Goal: Complete application form

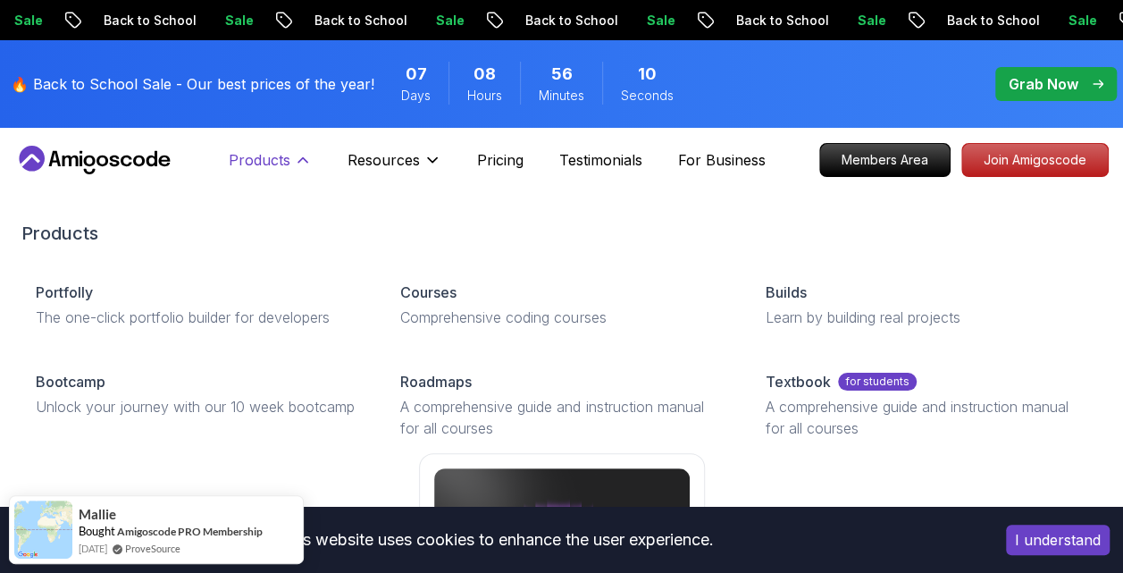
click at [298, 155] on icon at bounding box center [303, 160] width 18 height 18
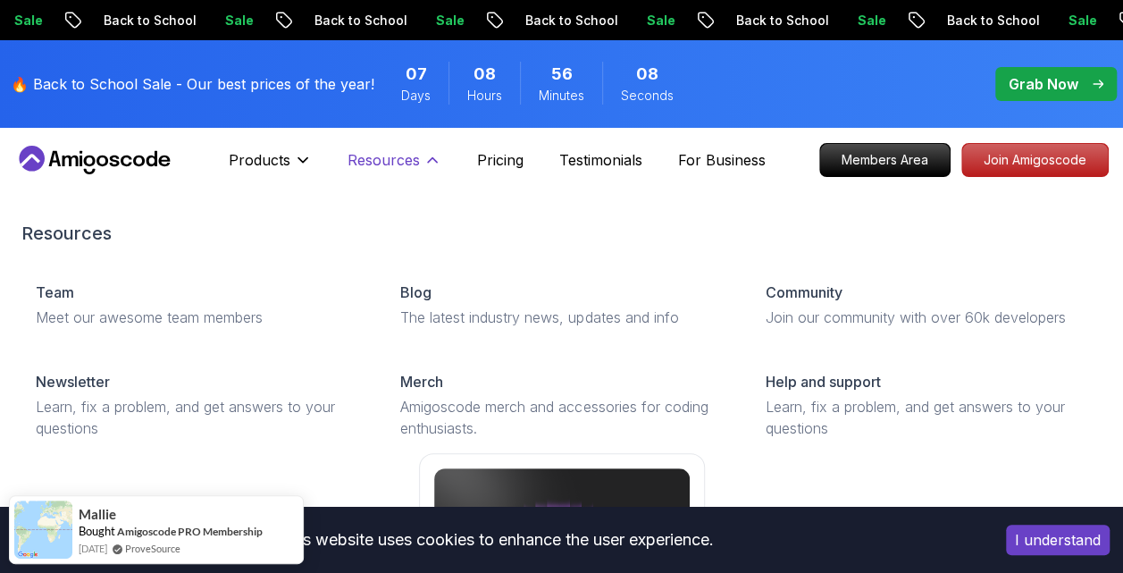
click at [421, 154] on button "Resources" at bounding box center [394, 167] width 94 height 36
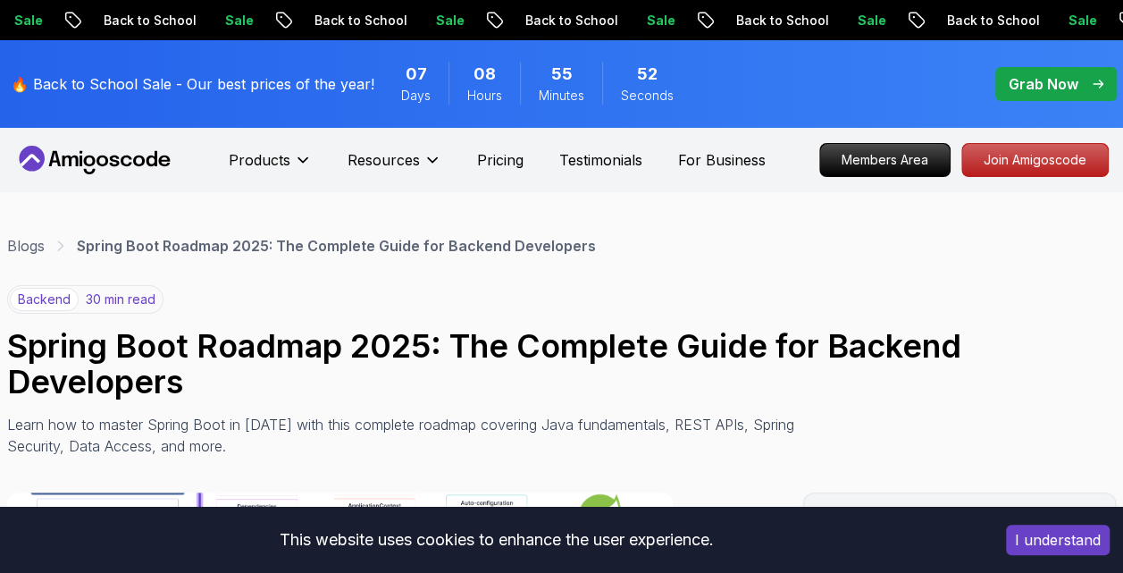
click at [147, 90] on p "🔥 Back to School Sale - Our best prices of the year!" at bounding box center [193, 83] width 364 height 21
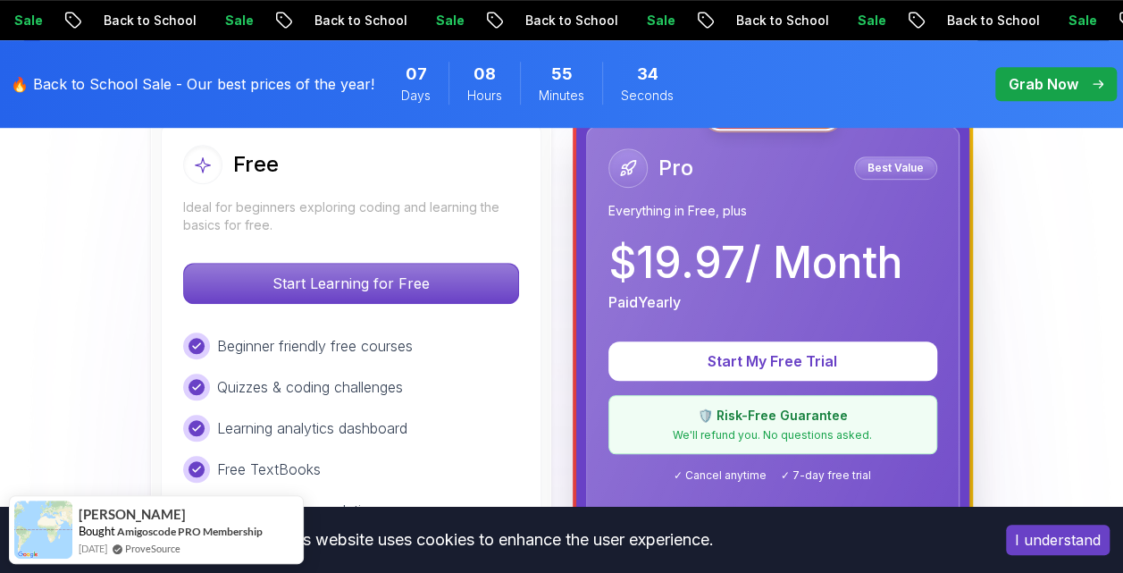
scroll to position [538, 0]
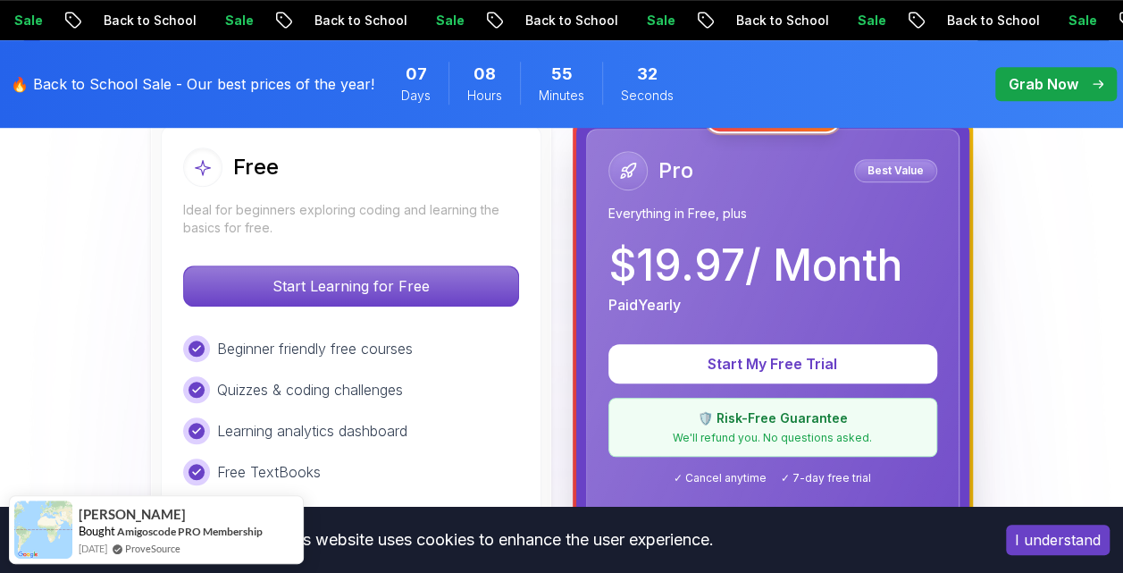
click at [324, 193] on div "Free Ideal for beginners exploring coding and learning the basics for free." at bounding box center [351, 191] width 336 height 89
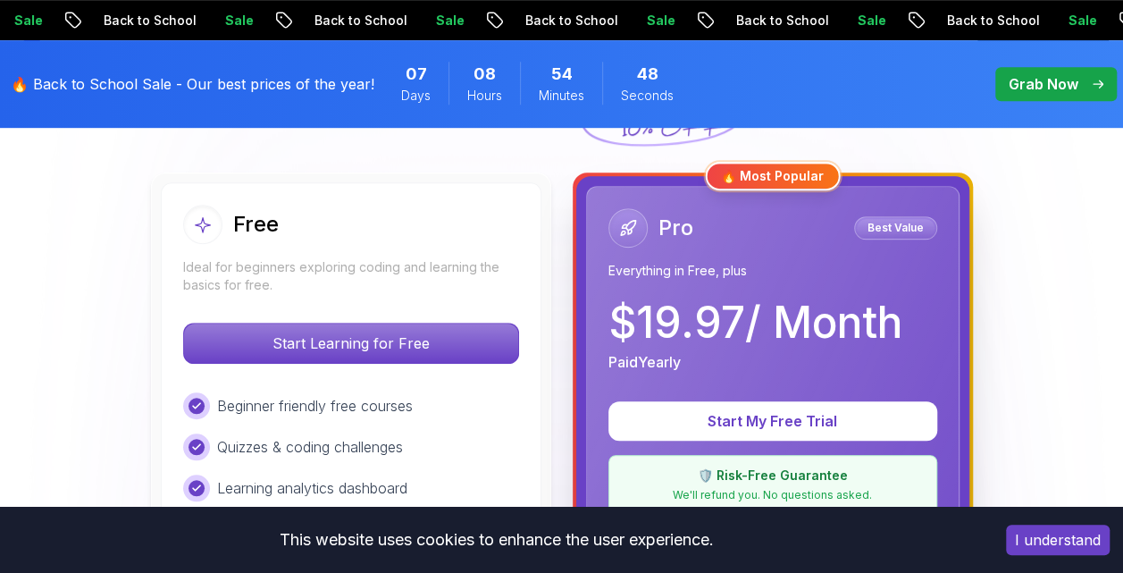
scroll to position [492, 0]
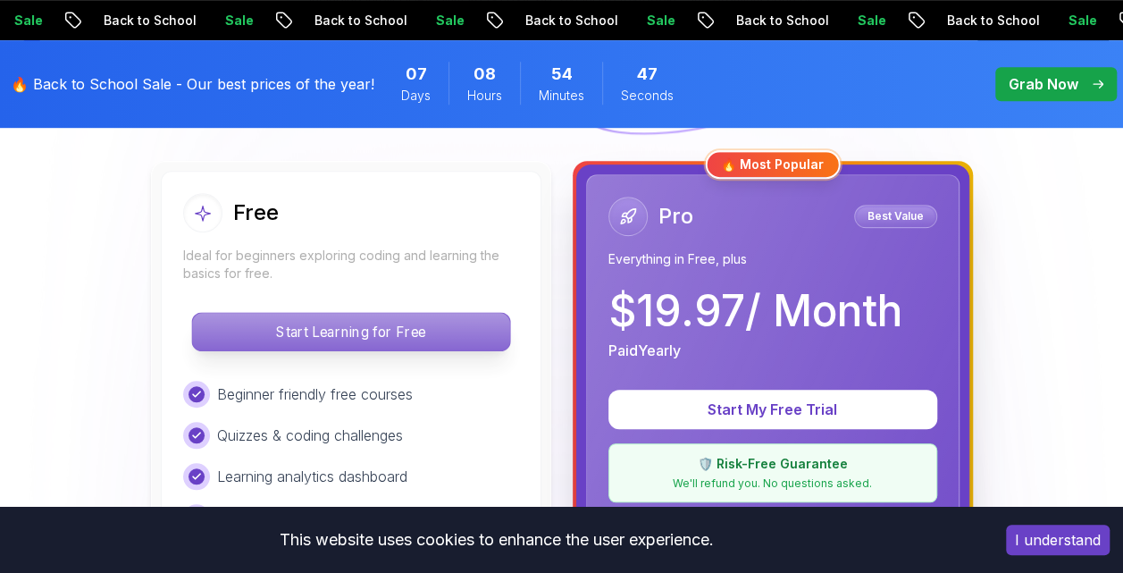
click at [427, 320] on p "Start Learning for Free" at bounding box center [350, 332] width 317 height 38
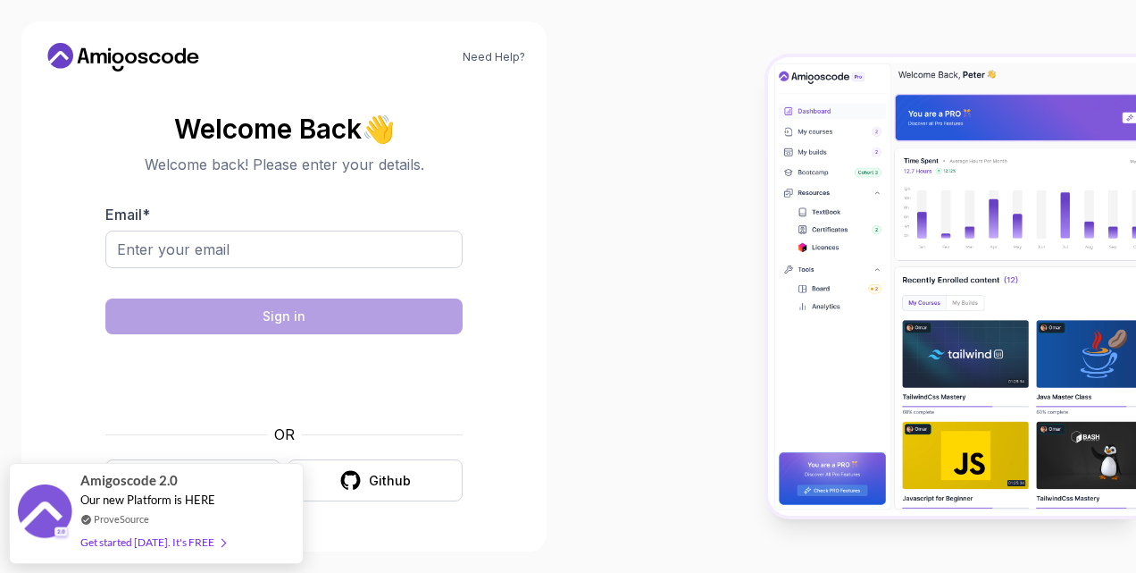
click at [611, 300] on div at bounding box center [852, 286] width 568 height 573
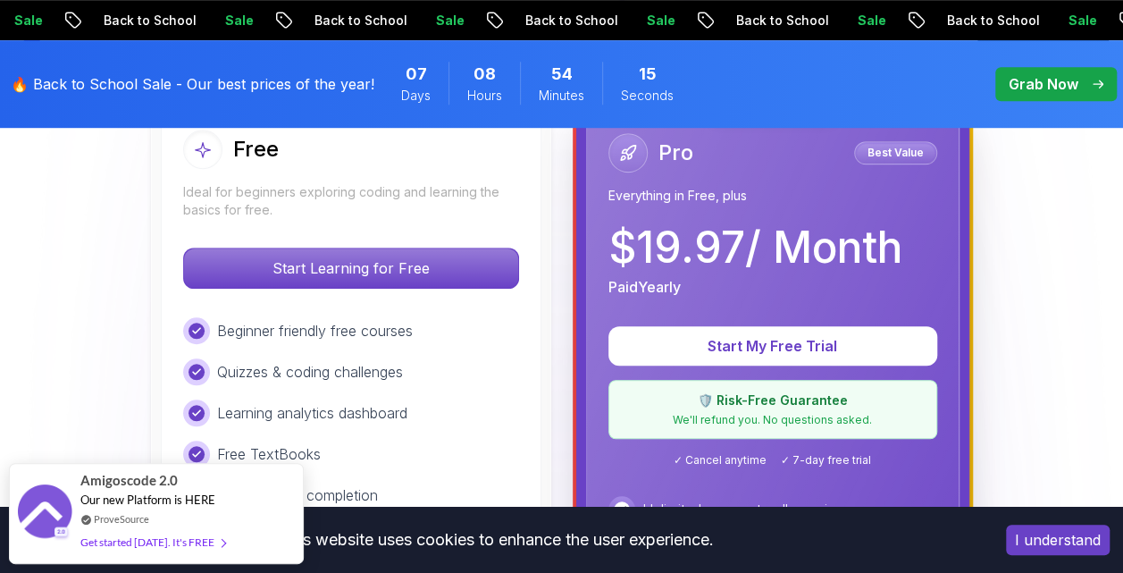
scroll to position [555, 0]
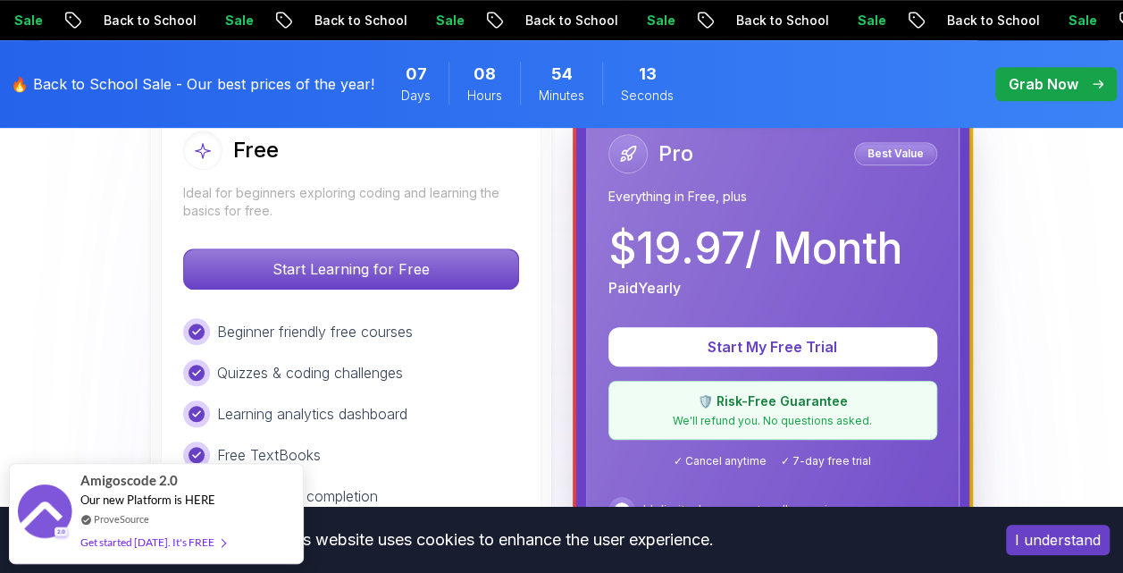
click at [510, 98] on div "08 Hours" at bounding box center [483, 83] width 71 height 43
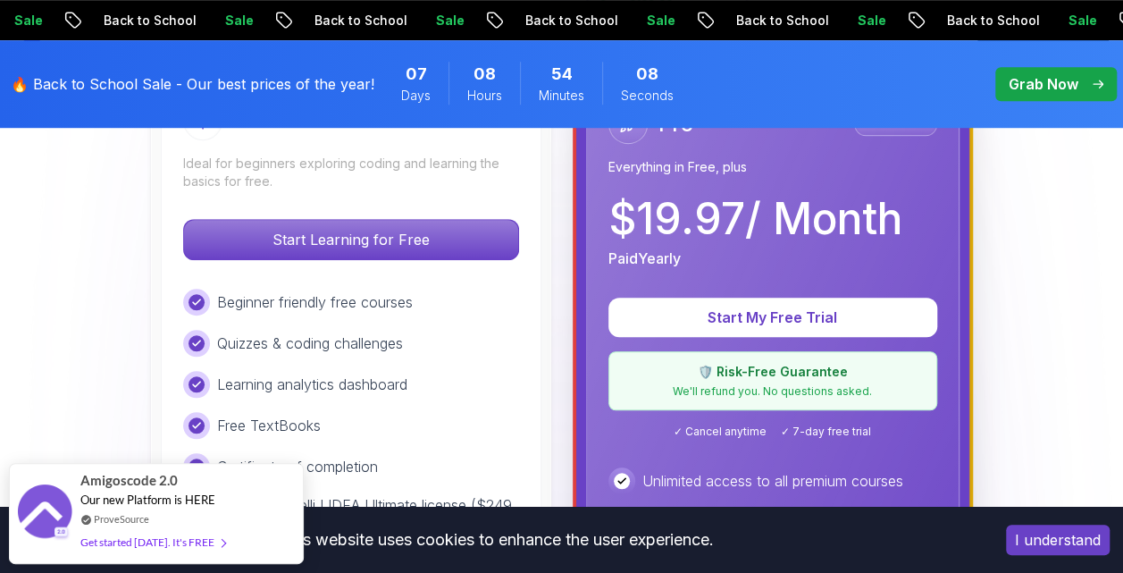
scroll to position [587, 0]
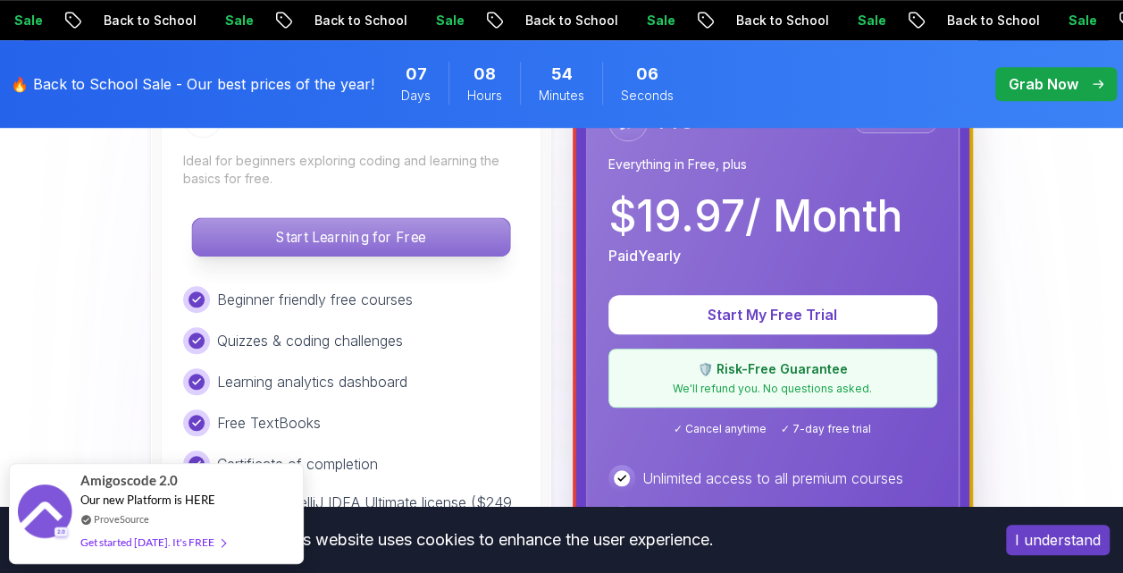
click at [314, 248] on p "Start Learning for Free" at bounding box center [350, 237] width 317 height 38
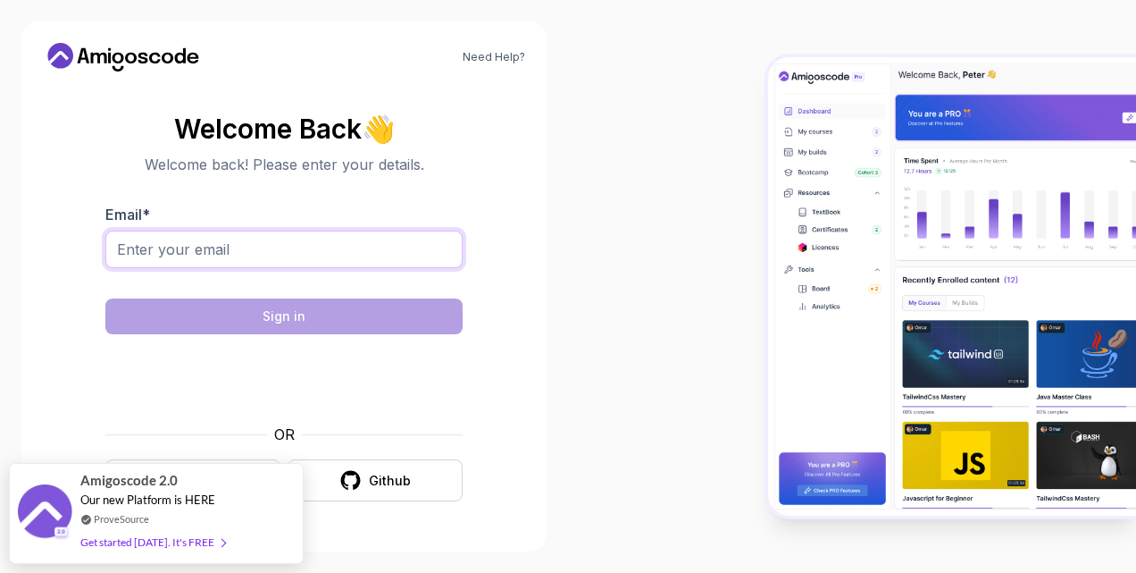
click at [305, 246] on input "Email *" at bounding box center [283, 249] width 357 height 38
type input "[EMAIL_ADDRESS][DOMAIN_NAME]"
click at [320, 252] on input "[EMAIL_ADDRESS][DOMAIN_NAME]" at bounding box center [283, 249] width 357 height 38
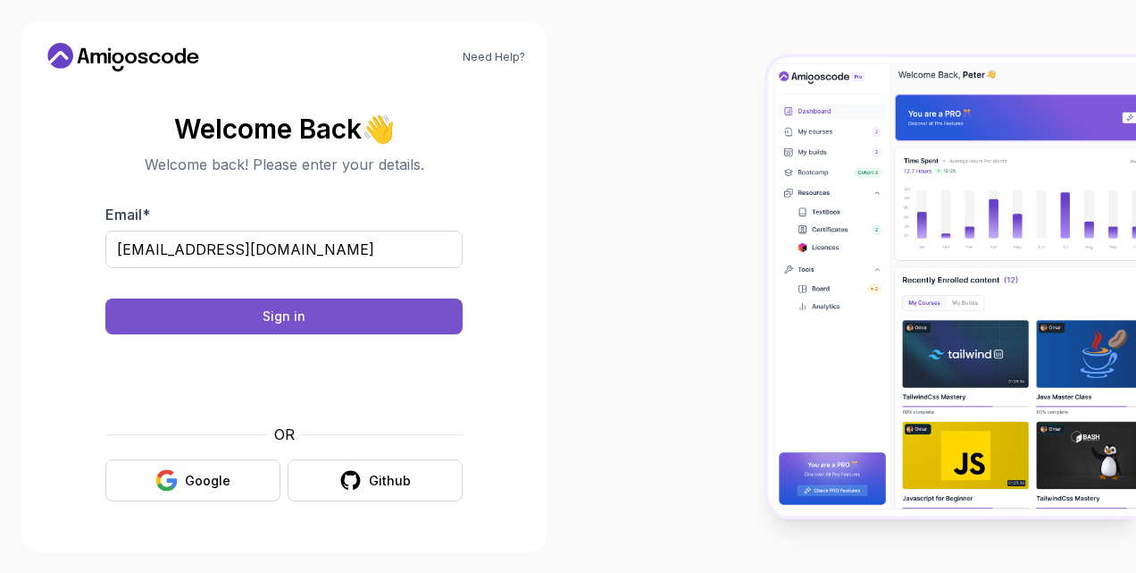
click at [368, 311] on button "Sign in" at bounding box center [283, 316] width 357 height 36
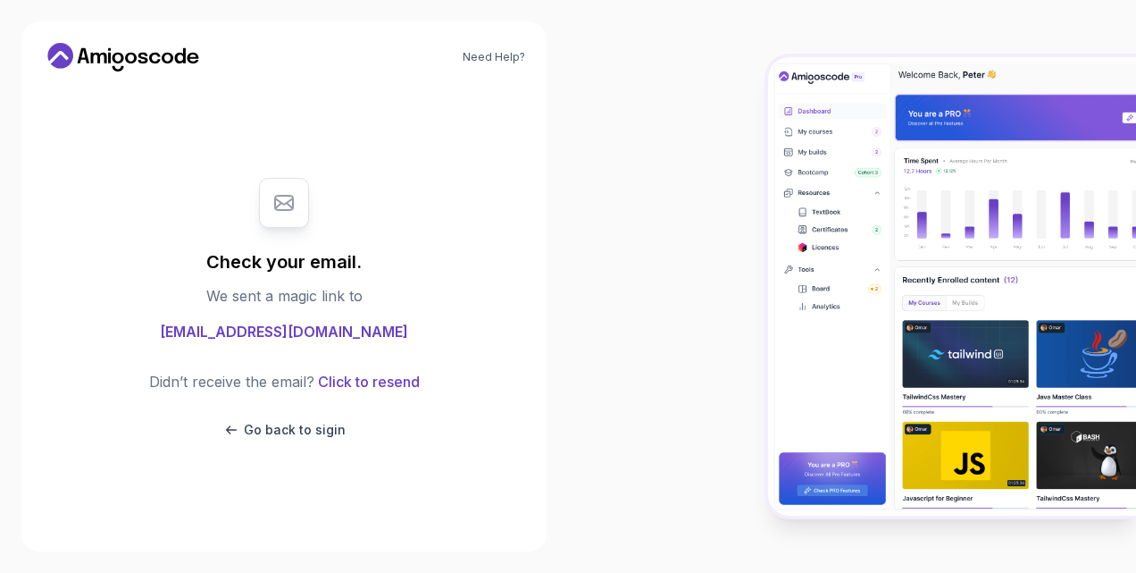
click at [273, 211] on icon at bounding box center [283, 202] width 21 height 21
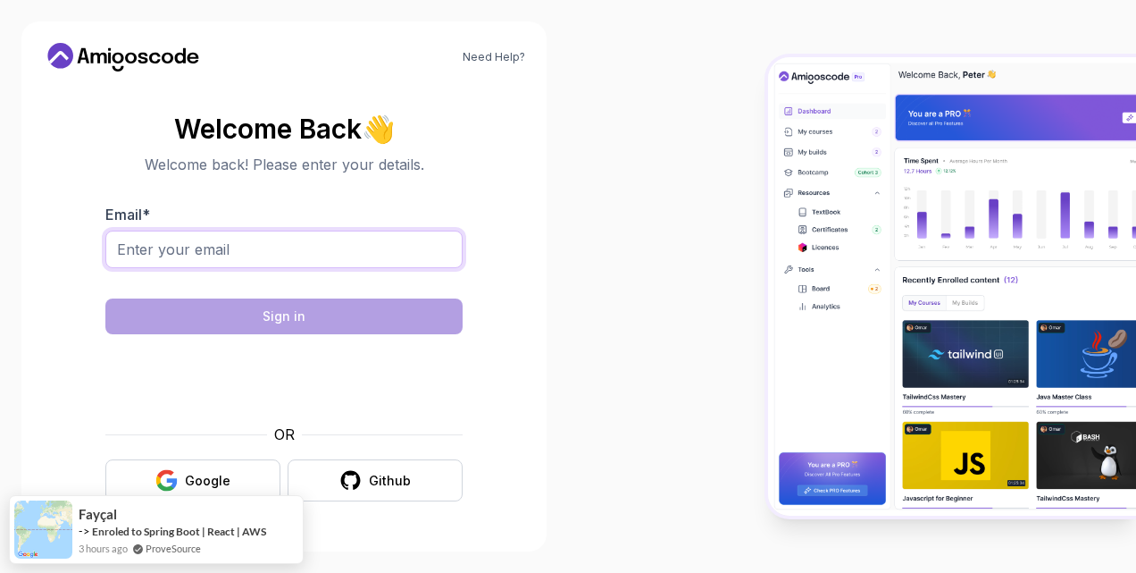
click at [375, 267] on input "Email *" at bounding box center [283, 249] width 357 height 38
type input "[EMAIL_ADDRESS][DOMAIN_NAME]"
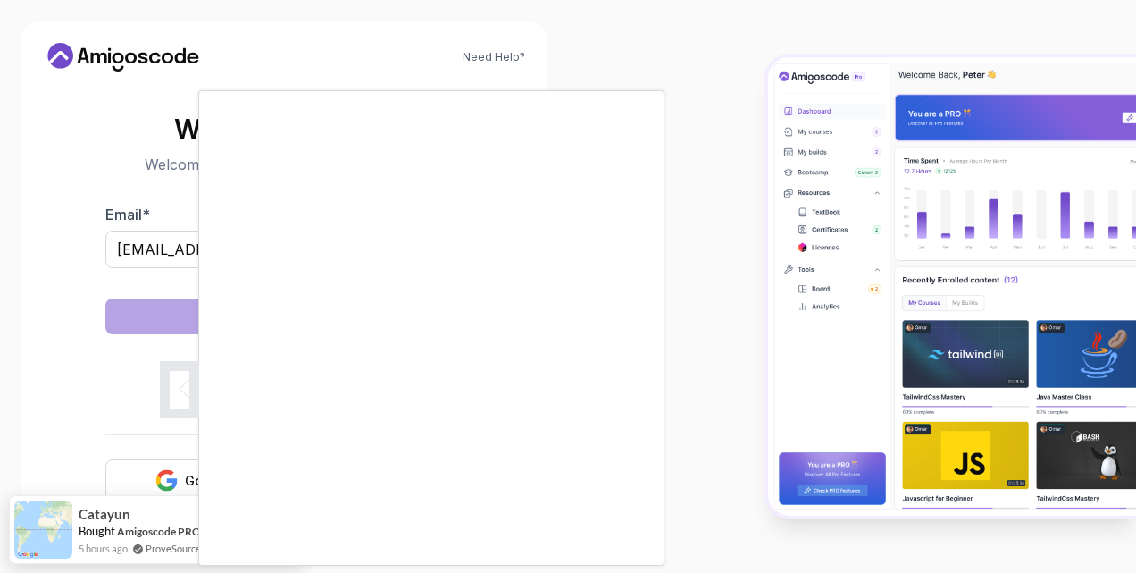
click at [790, 147] on body "Need Help? Welcome Back 👋 Welcome back! Please enter your details. Email * [EMA…" at bounding box center [568, 286] width 1136 height 573
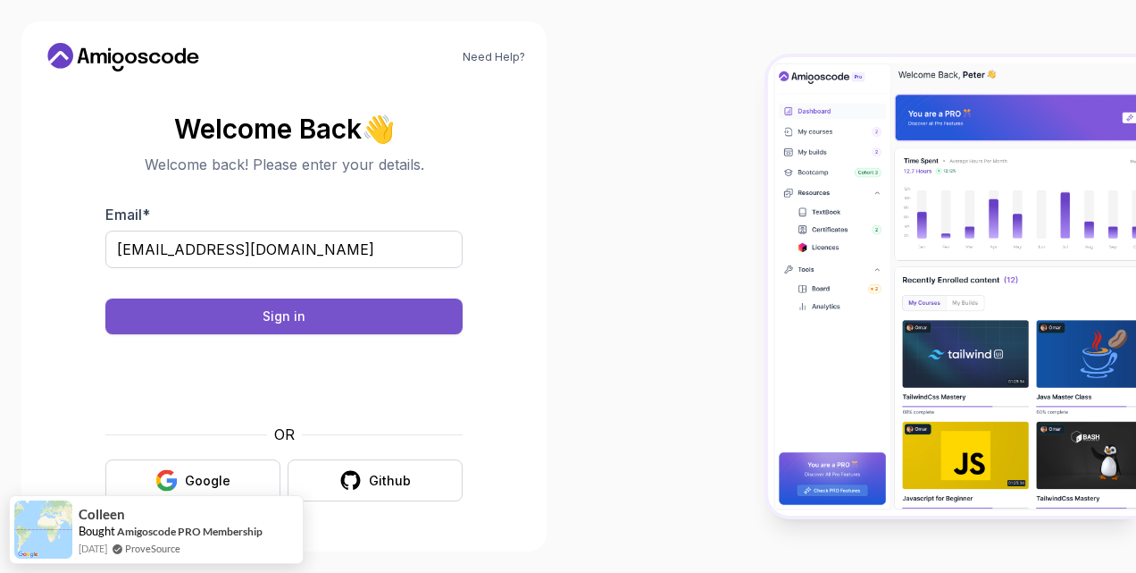
click at [384, 323] on button "Sign in" at bounding box center [283, 316] width 357 height 36
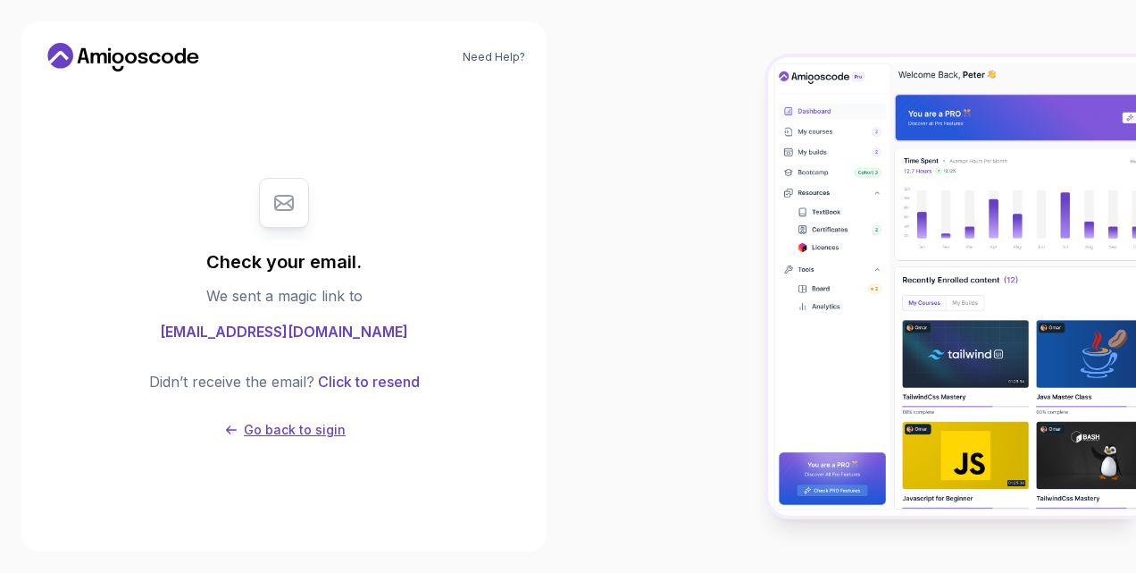
click at [245, 427] on button "Go back to sigin" at bounding box center [283, 430] width 123 height 18
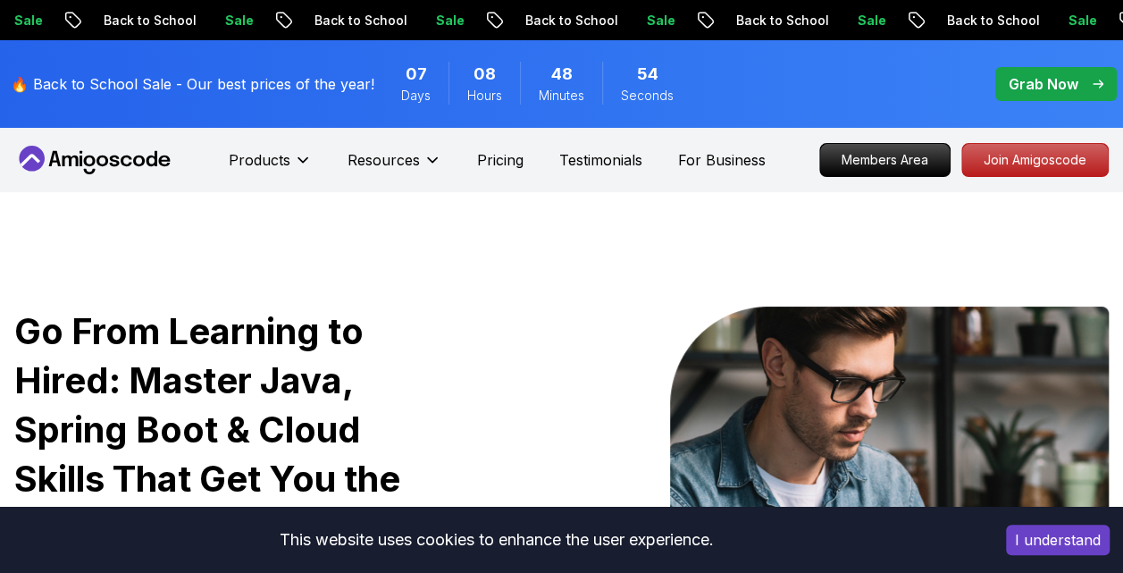
click at [1044, 86] on p "Grab Now" at bounding box center [1043, 83] width 70 height 21
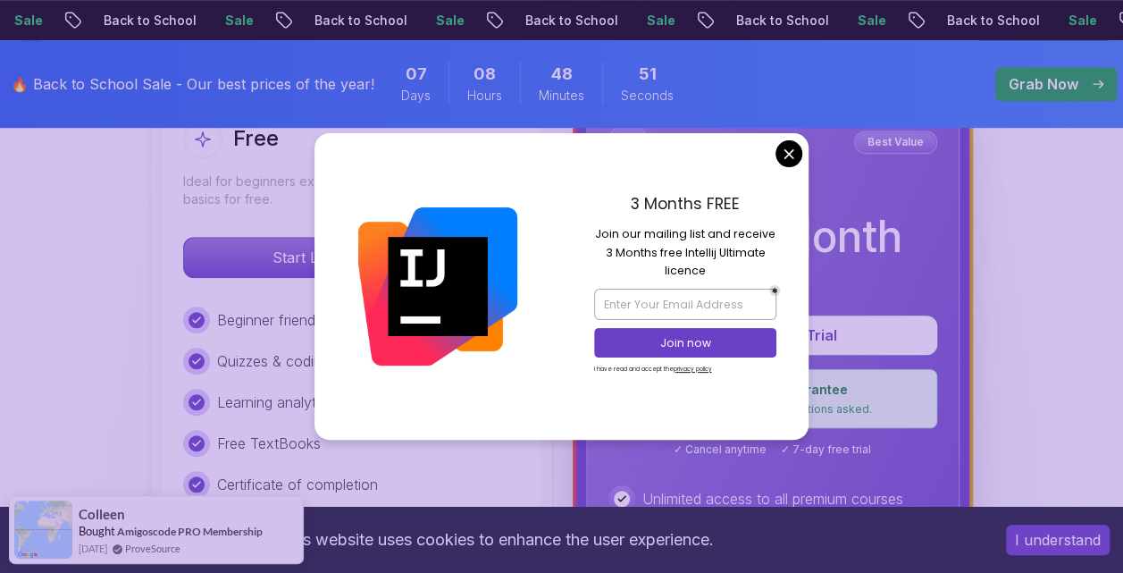
scroll to position [584, 0]
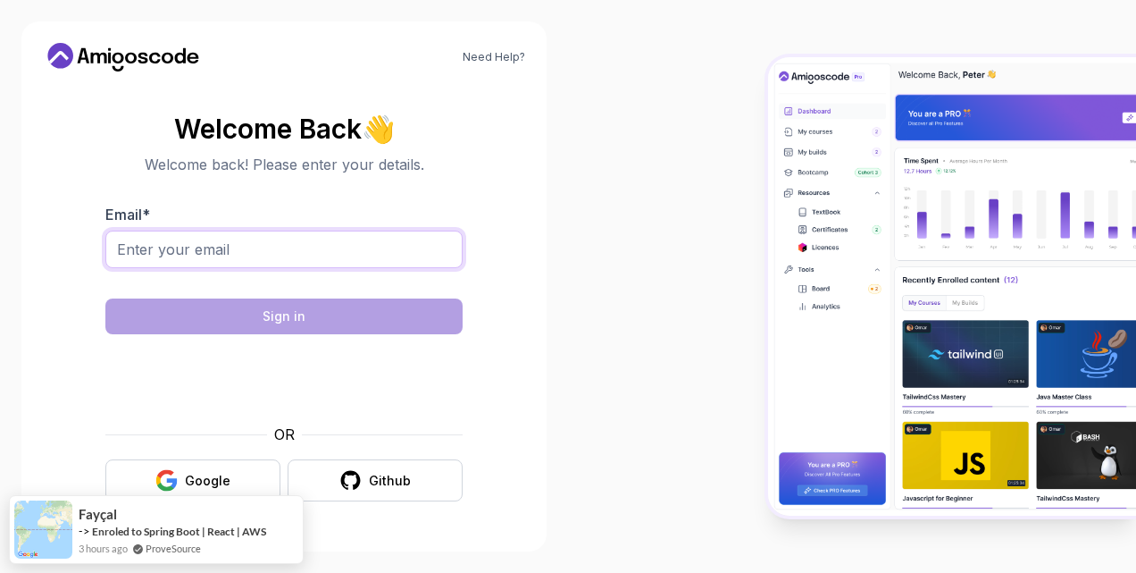
click at [395, 265] on input "Email *" at bounding box center [283, 249] width 357 height 38
type input "sivakodi2004@gmail.com"
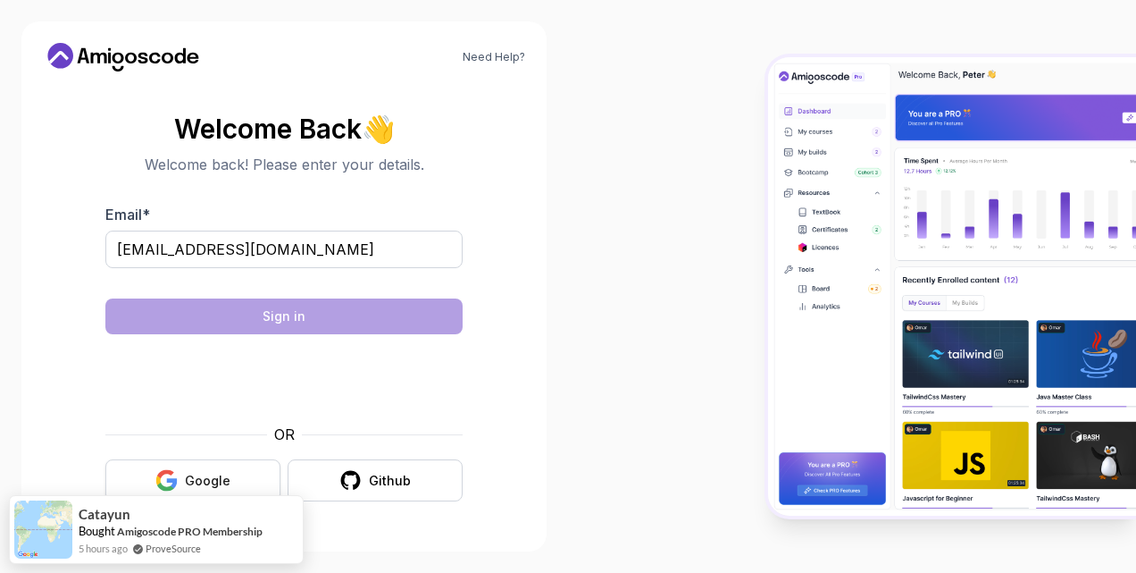
click at [215, 491] on button "Google" at bounding box center [192, 480] width 175 height 42
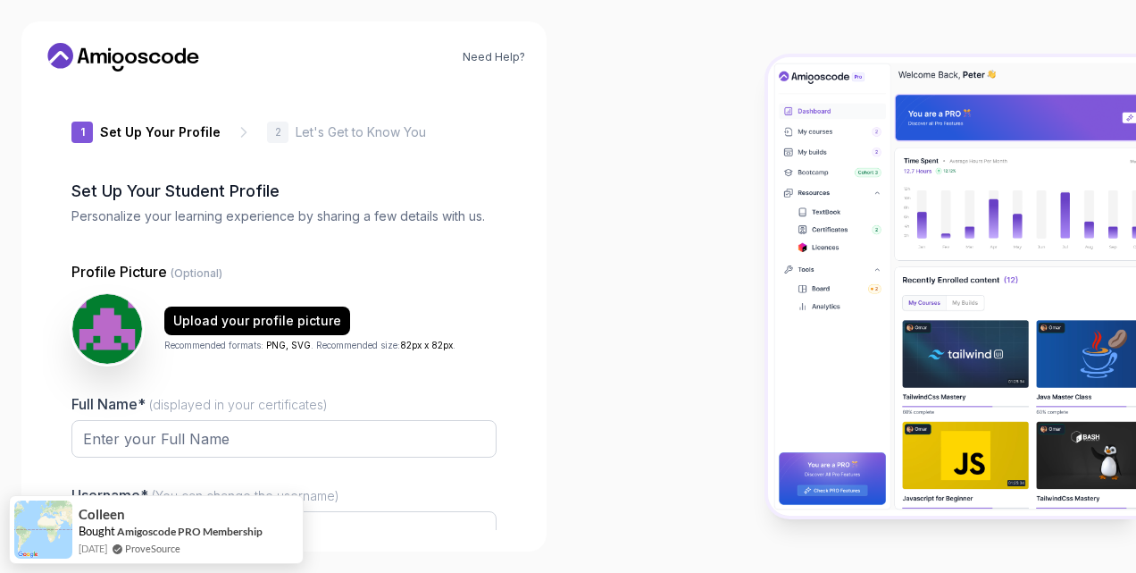
type input "bravemustang0555a"
click at [184, 441] on input "Full Name* (displayed in your certificates)" at bounding box center [283, 439] width 425 height 38
type input "[PERSON_NAME] Durga [PERSON_NAME]"
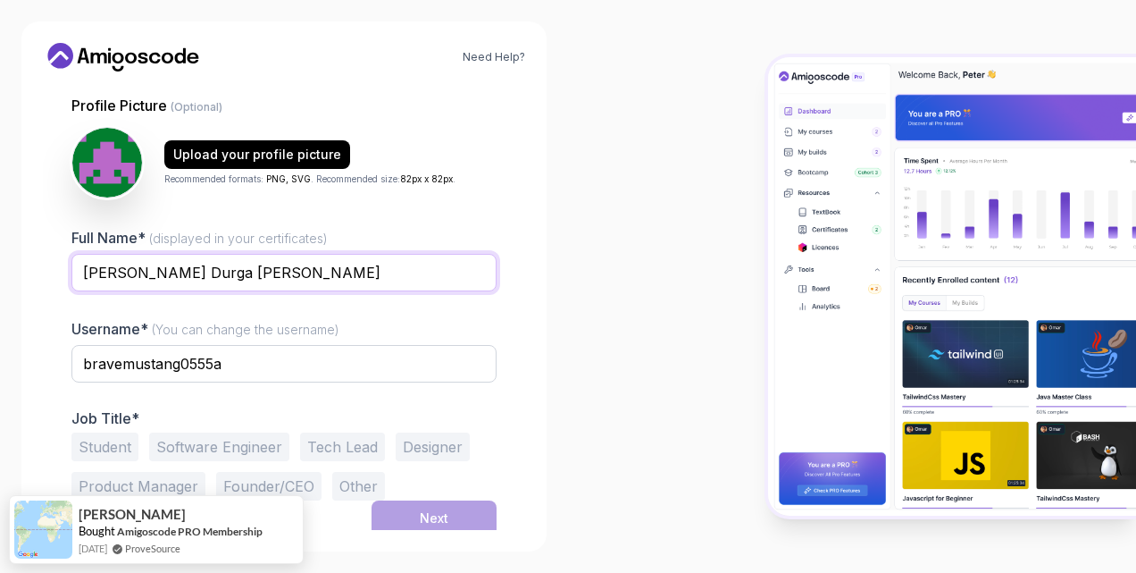
scroll to position [171, 0]
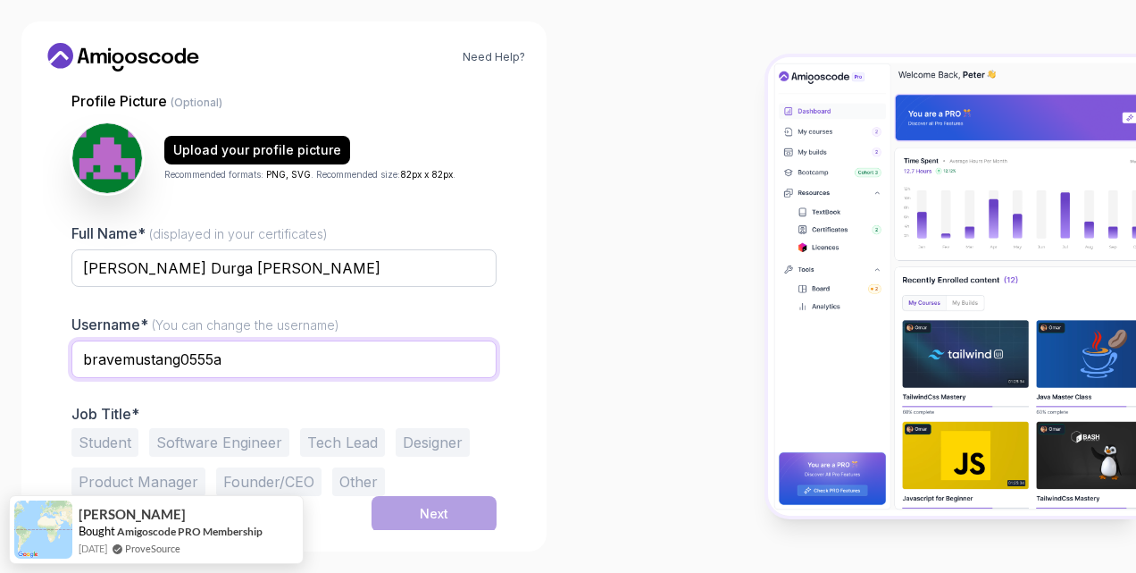
click at [239, 364] on input "bravemustang0555a" at bounding box center [283, 359] width 425 height 38
type input "b"
type input "[PERSON_NAME] [PERSON_NAME]"
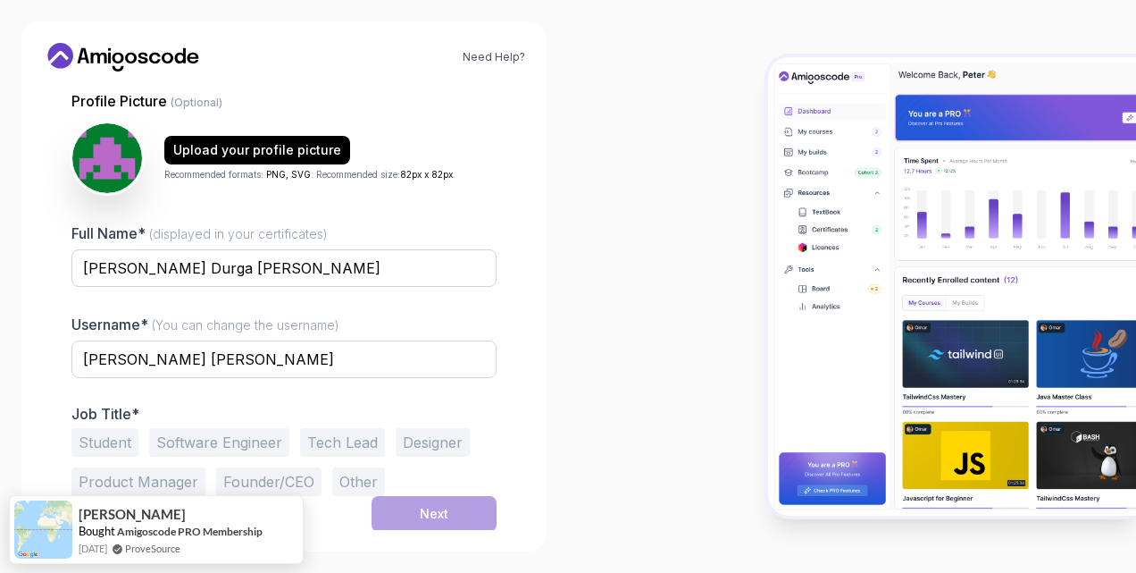
click at [213, 434] on button "Software Engineer" at bounding box center [219, 442] width 140 height 29
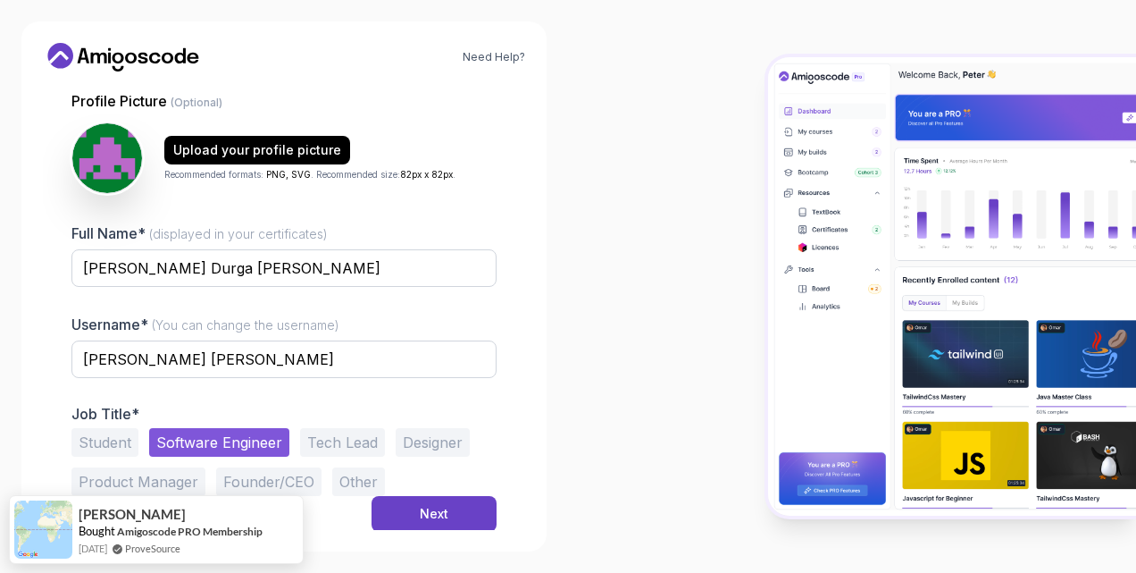
click at [126, 429] on button "Student" at bounding box center [104, 442] width 67 height 29
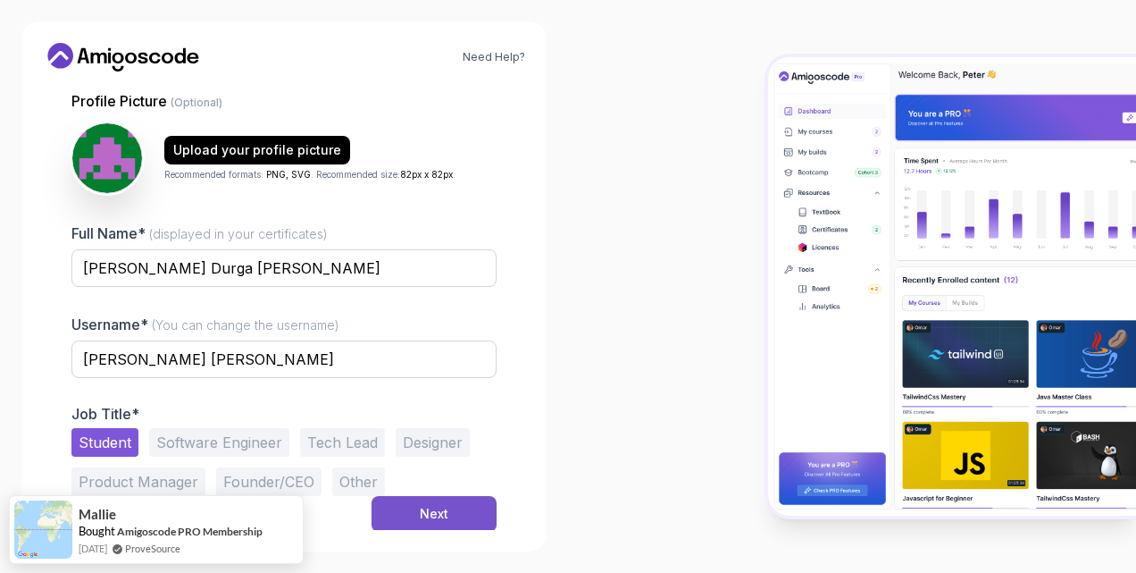
click at [448, 504] on button "Next" at bounding box center [434, 514] width 125 height 36
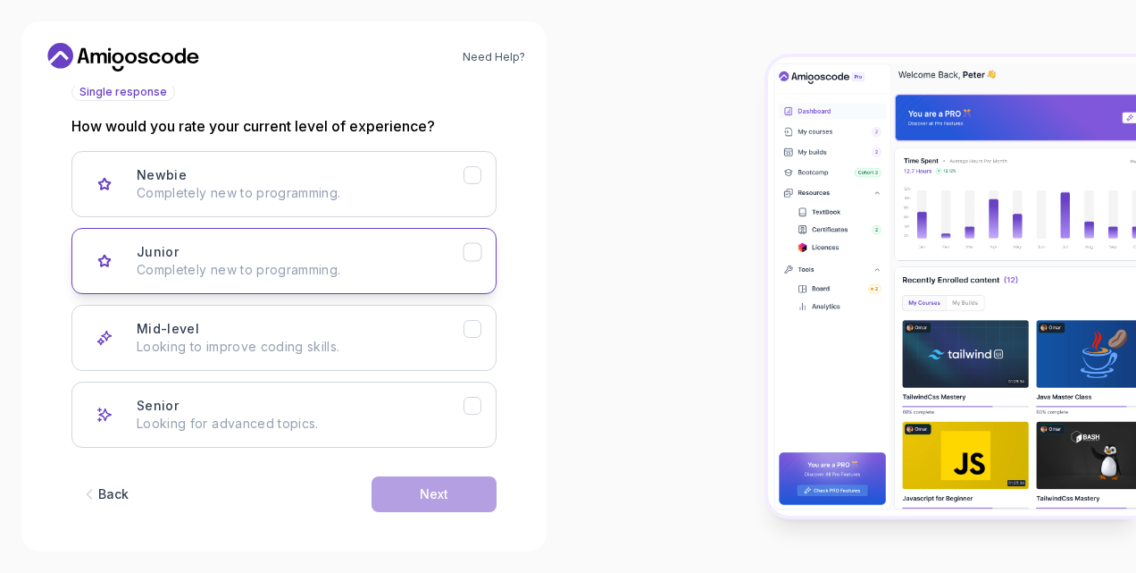
scroll to position [226, 0]
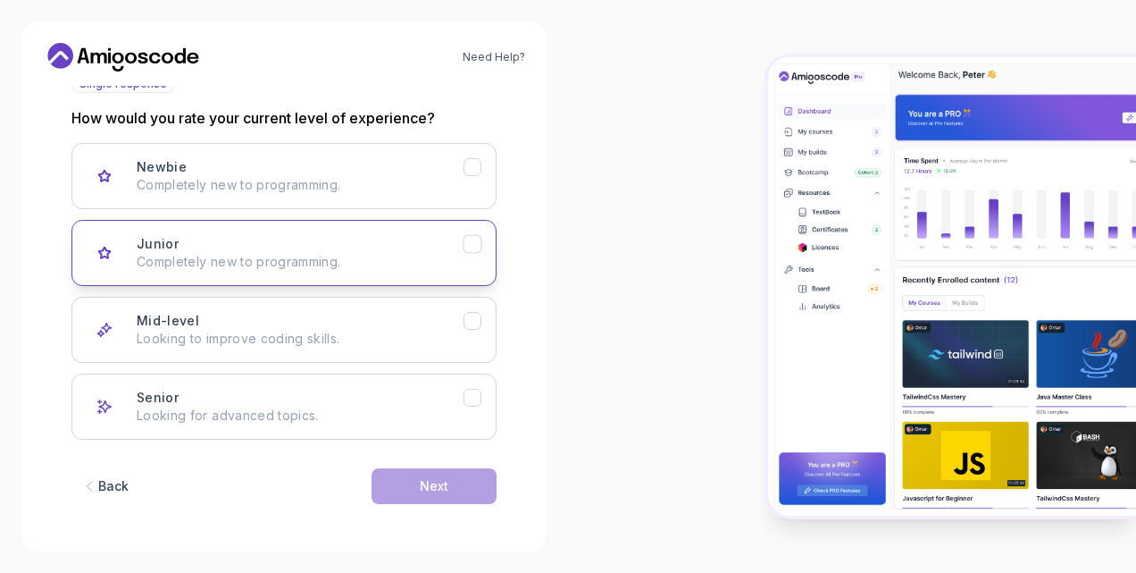
click at [387, 263] on p "Completely new to programming." at bounding box center [300, 262] width 327 height 18
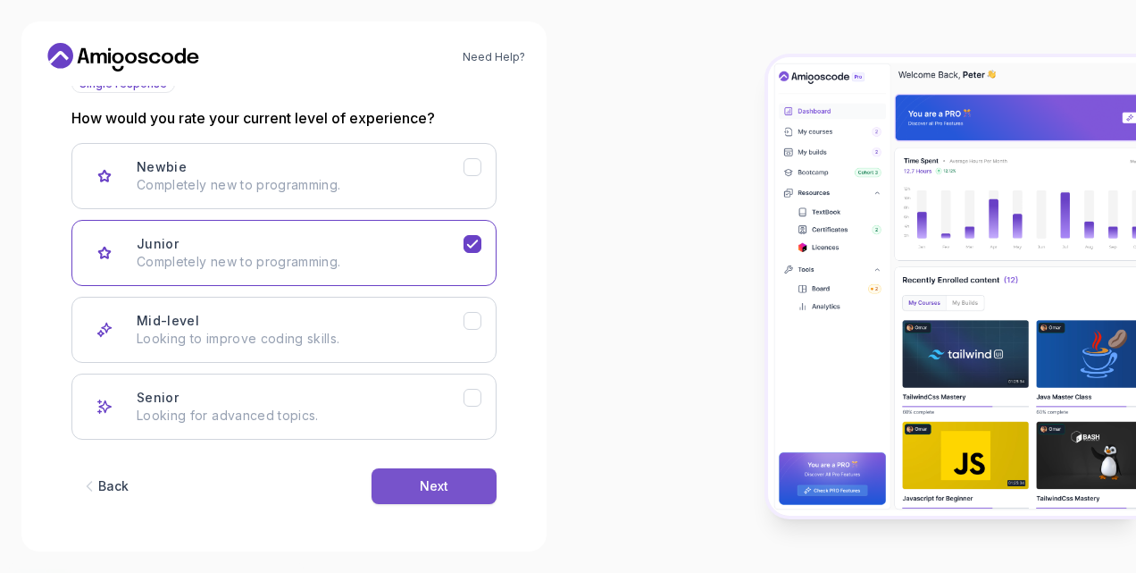
click at [442, 483] on div "Next" at bounding box center [434, 486] width 29 height 18
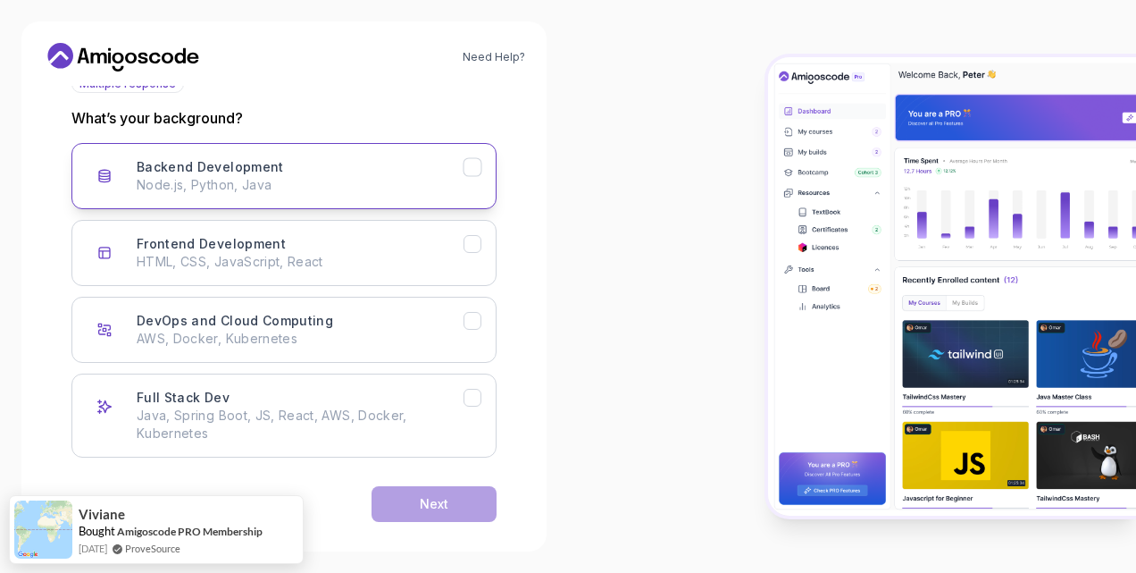
click at [322, 181] on p "Node.js, Python, Java" at bounding box center [300, 185] width 327 height 18
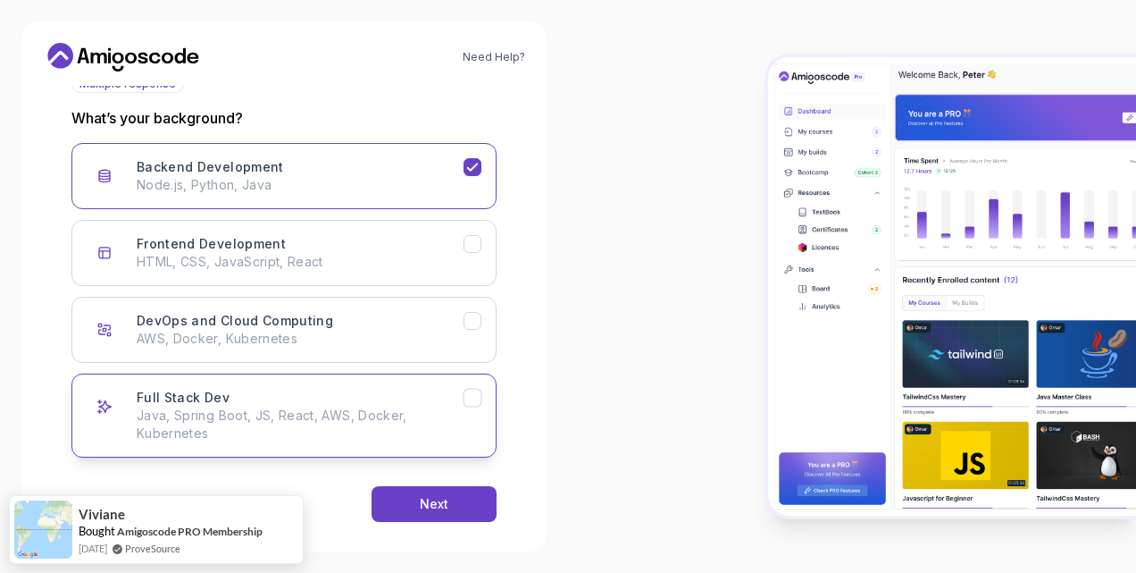
click at [323, 416] on p "Java, Spring Boot, JS, React, AWS, Docker, Kubernetes" at bounding box center [300, 424] width 327 height 36
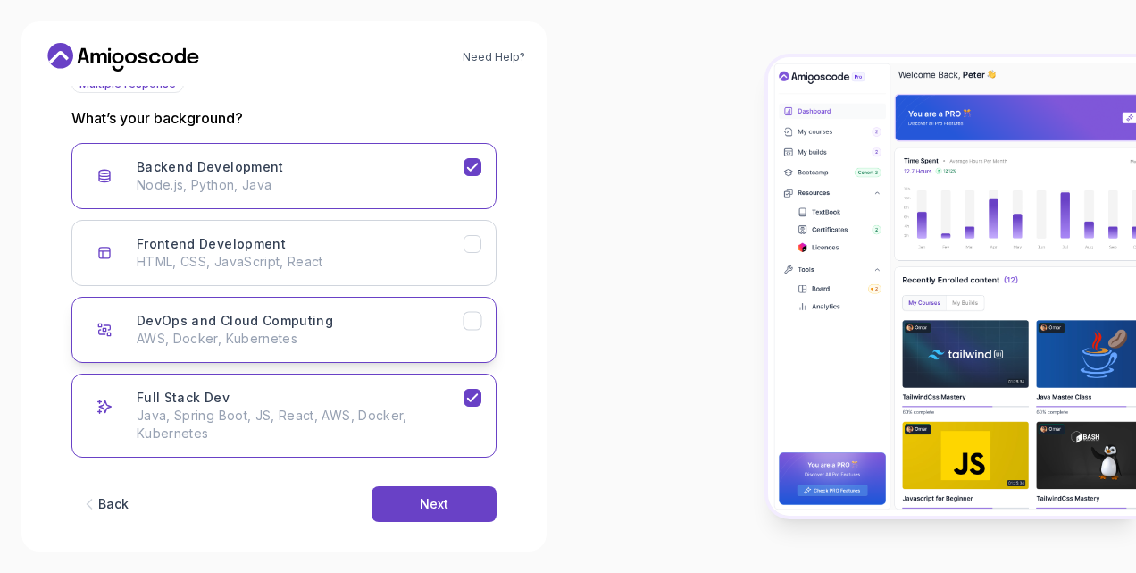
click at [439, 321] on div "DevOps and Cloud Computing AWS, Docker, Kubernetes" at bounding box center [300, 330] width 327 height 36
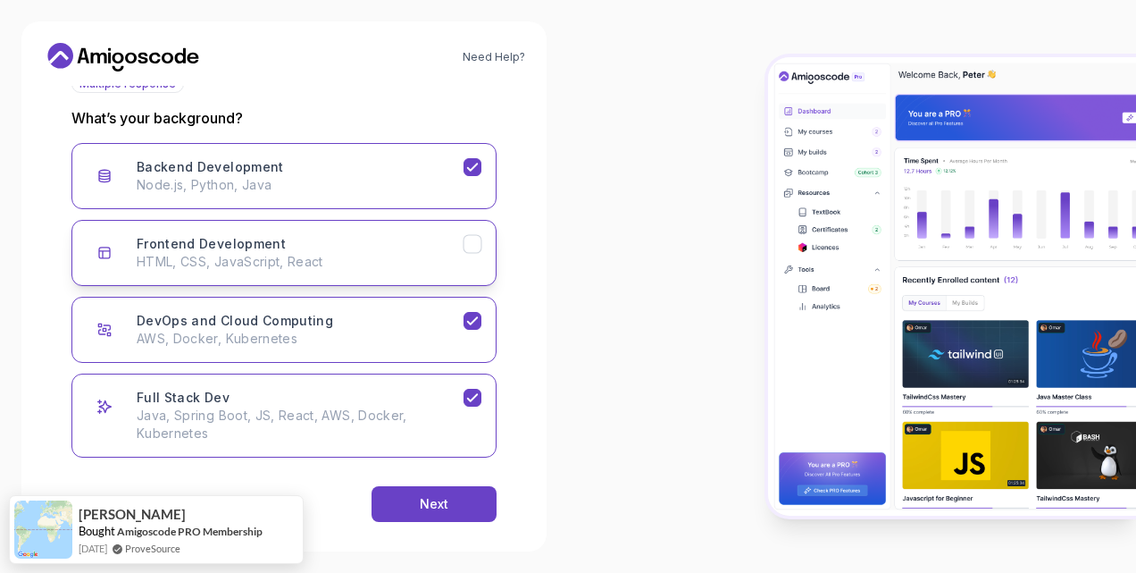
click at [457, 241] on div "Frontend Development HTML, CSS, JavaScript, React" at bounding box center [300, 253] width 327 height 36
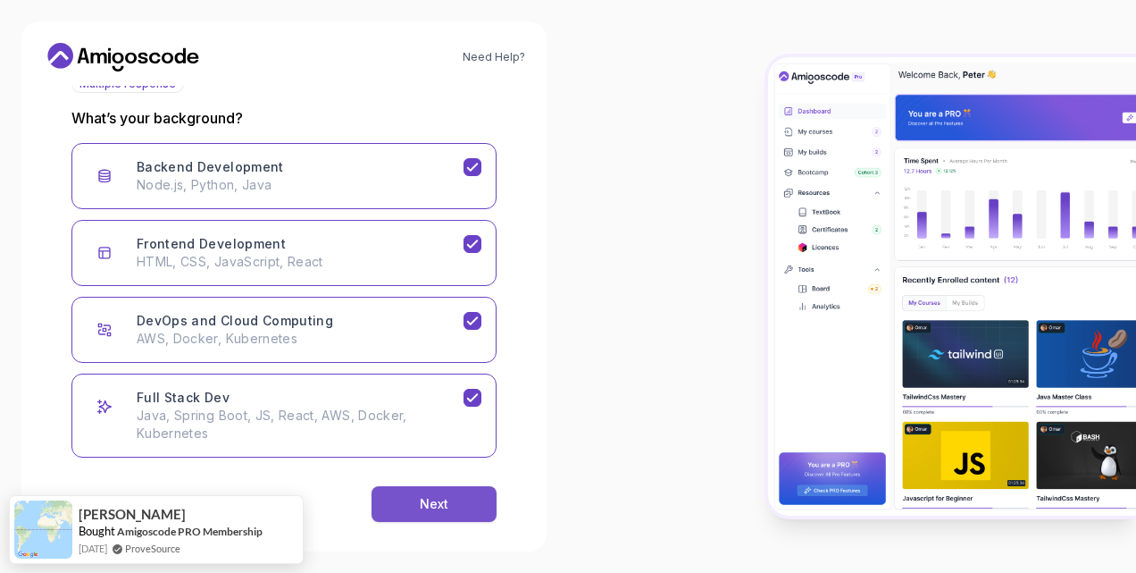
click at [442, 495] on div "Next" at bounding box center [434, 504] width 29 height 18
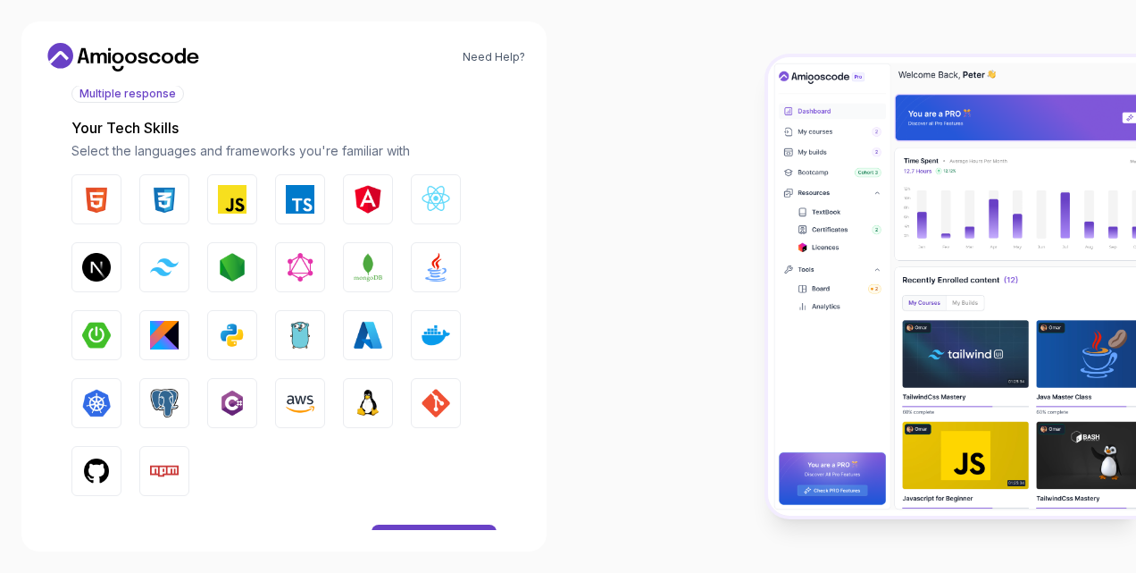
scroll to position [211, 0]
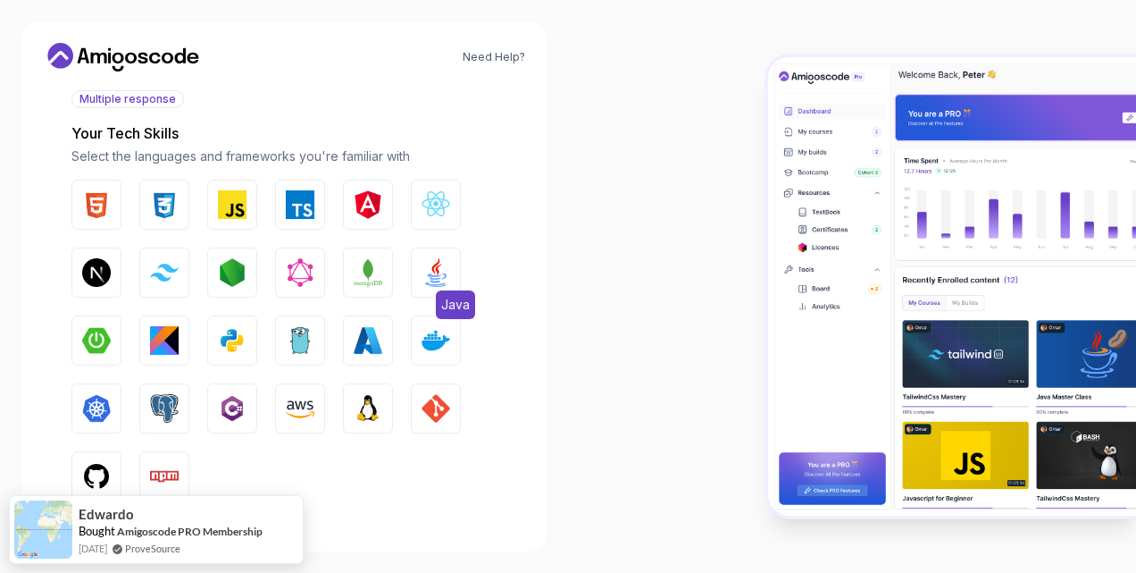
click at [425, 267] on img "button" at bounding box center [436, 272] width 29 height 29
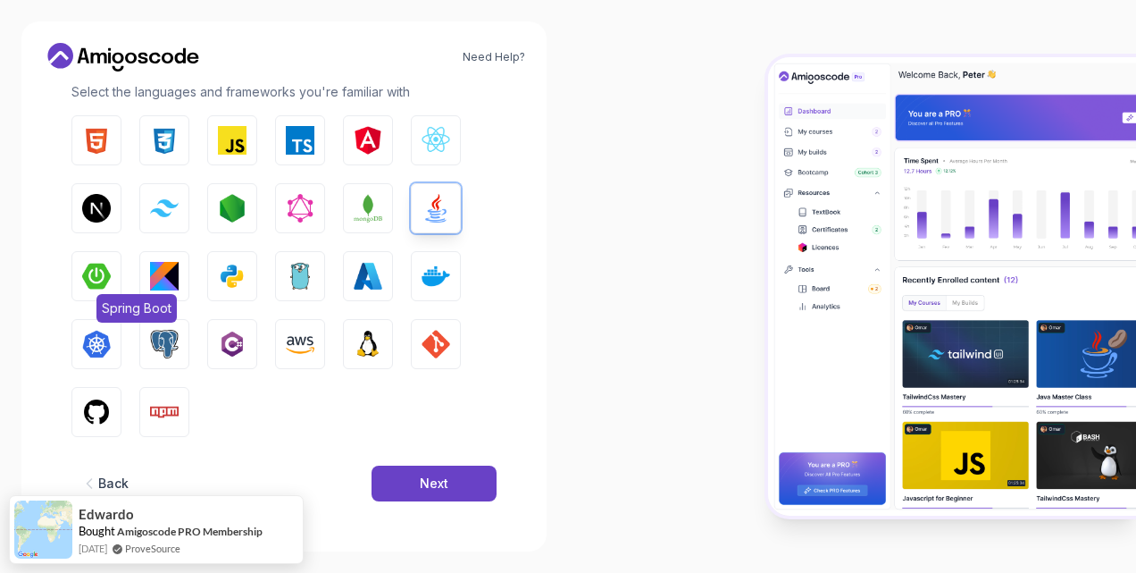
click at [112, 279] on button "Spring Boot" at bounding box center [96, 276] width 50 height 50
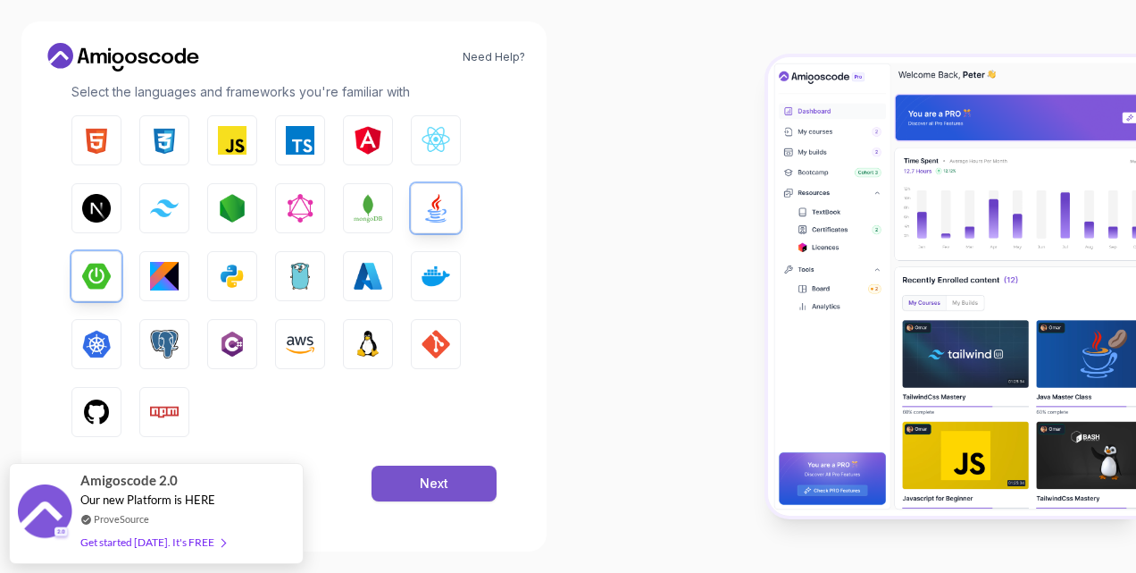
click at [424, 483] on div "Next" at bounding box center [434, 483] width 29 height 18
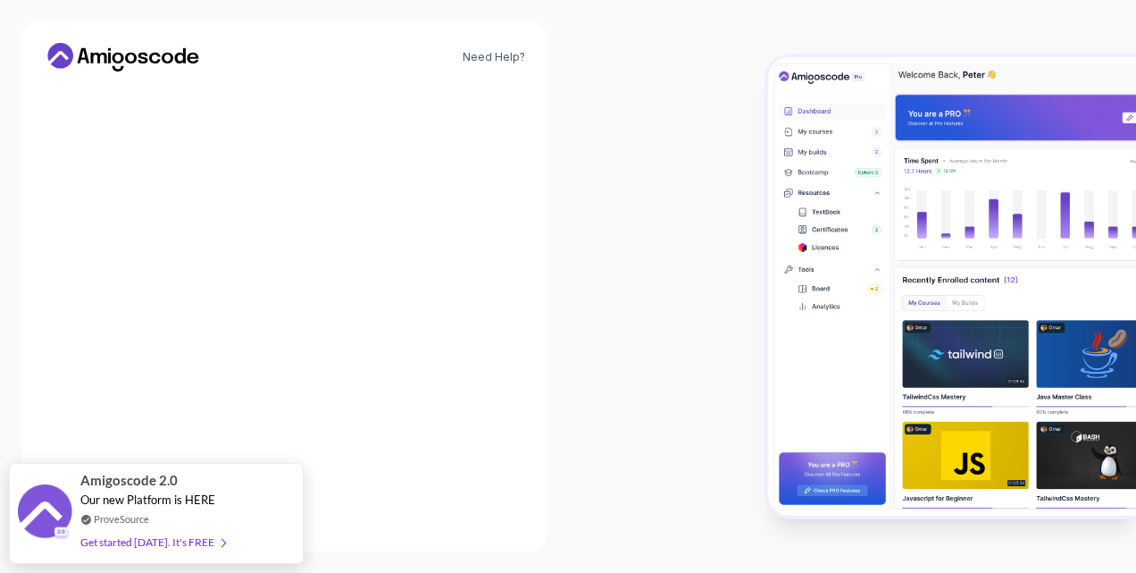
scroll to position [237, 0]
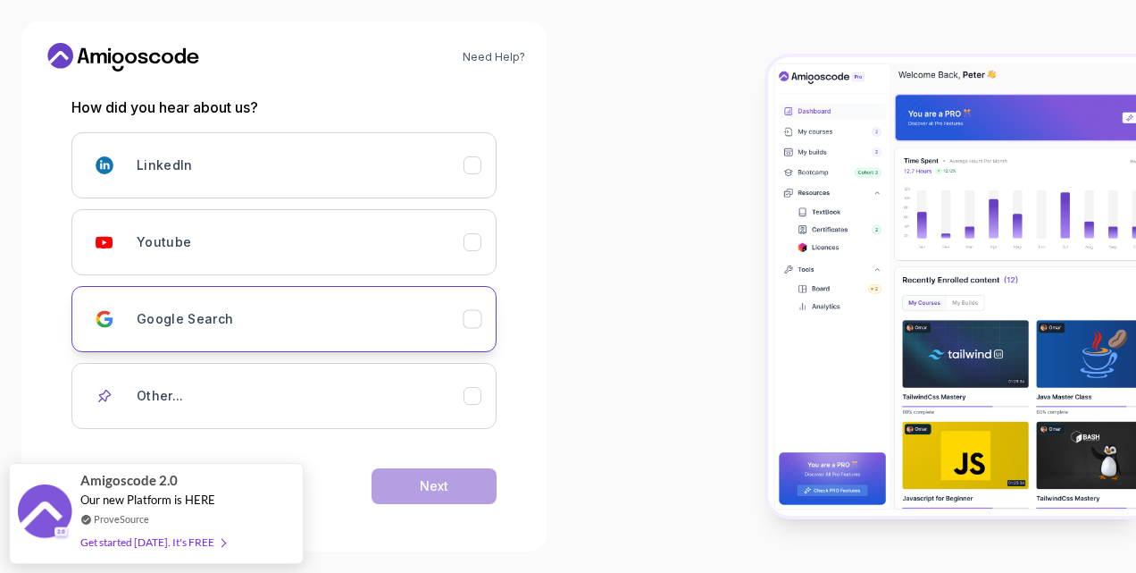
click at [412, 301] on div "Google Search" at bounding box center [300, 319] width 327 height 36
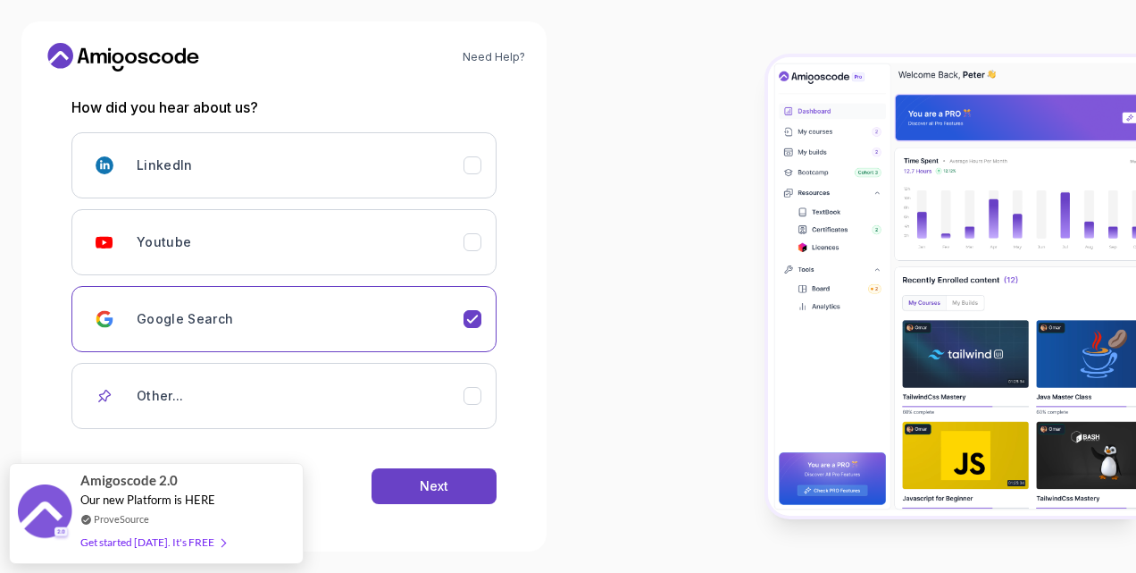
click at [442, 464] on div "Back Next" at bounding box center [283, 485] width 425 height 93
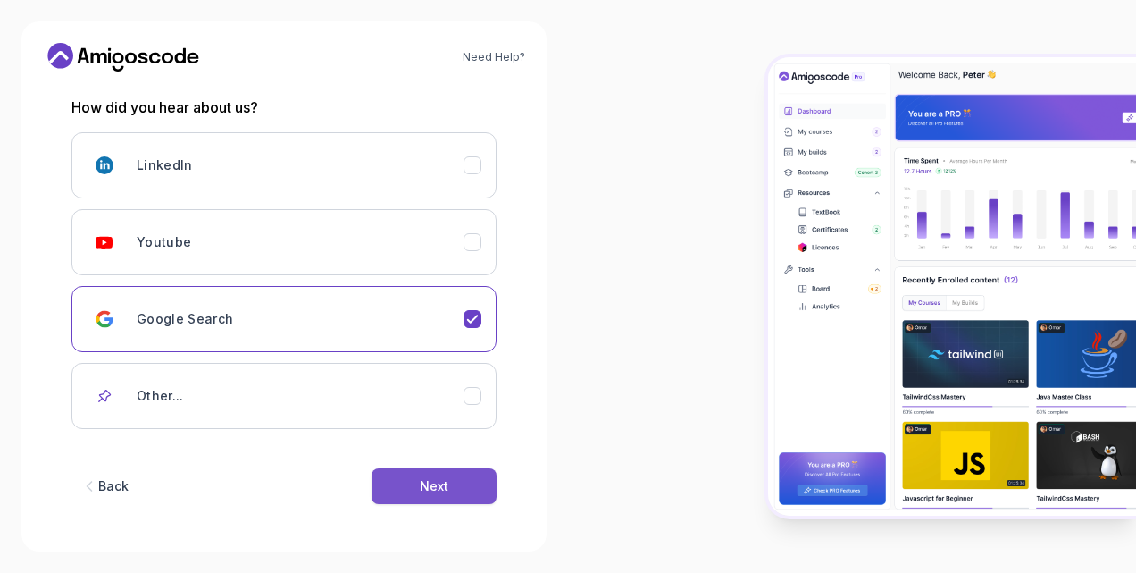
click at [443, 479] on div "Next" at bounding box center [434, 486] width 29 height 18
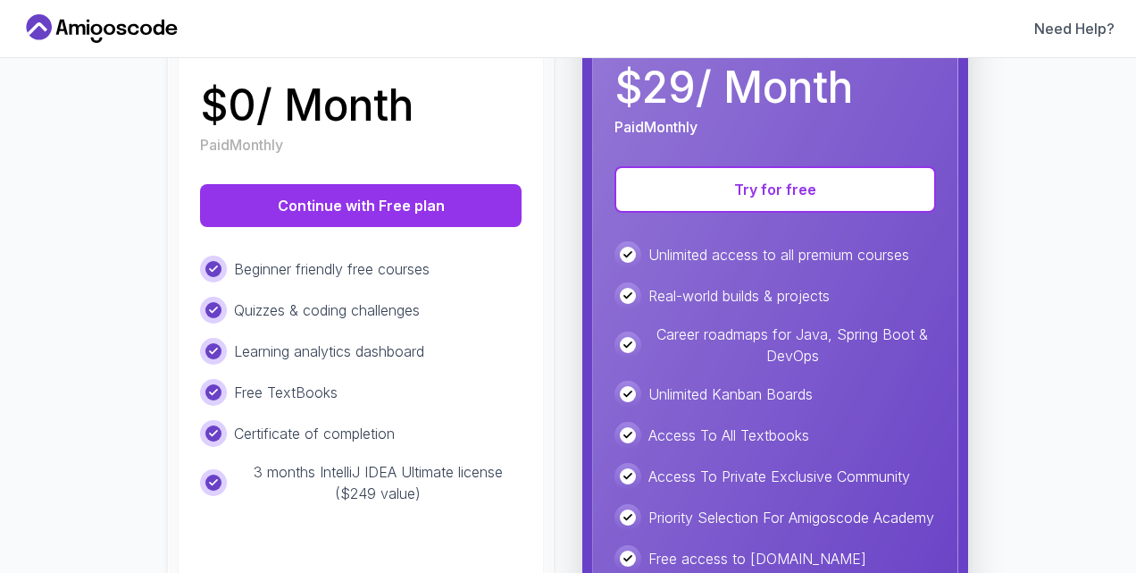
scroll to position [309, 0]
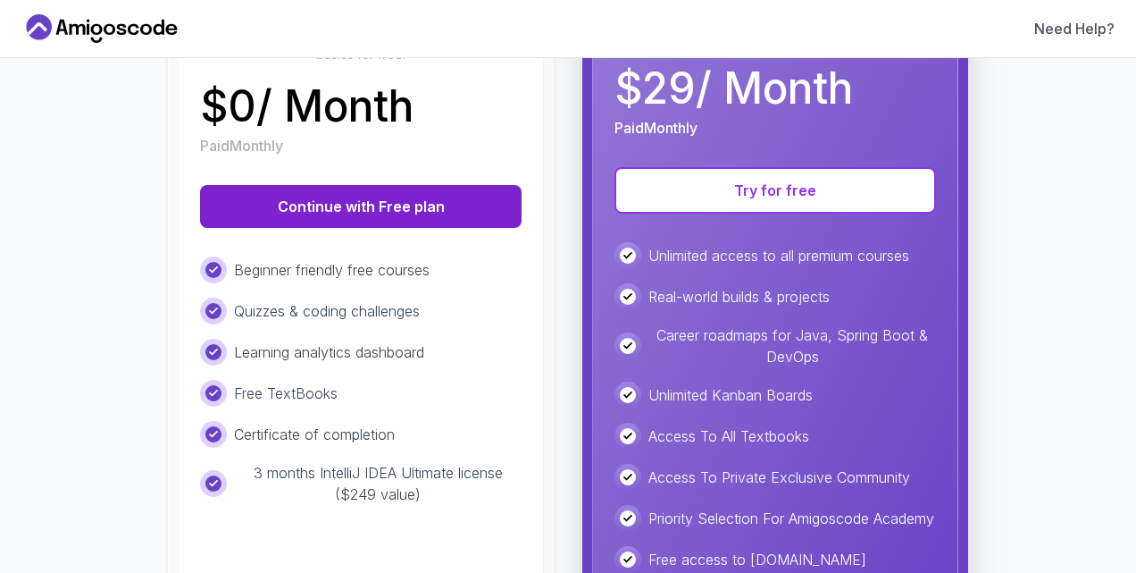
click at [418, 200] on button "Continue with Free plan" at bounding box center [361, 206] width 322 height 43
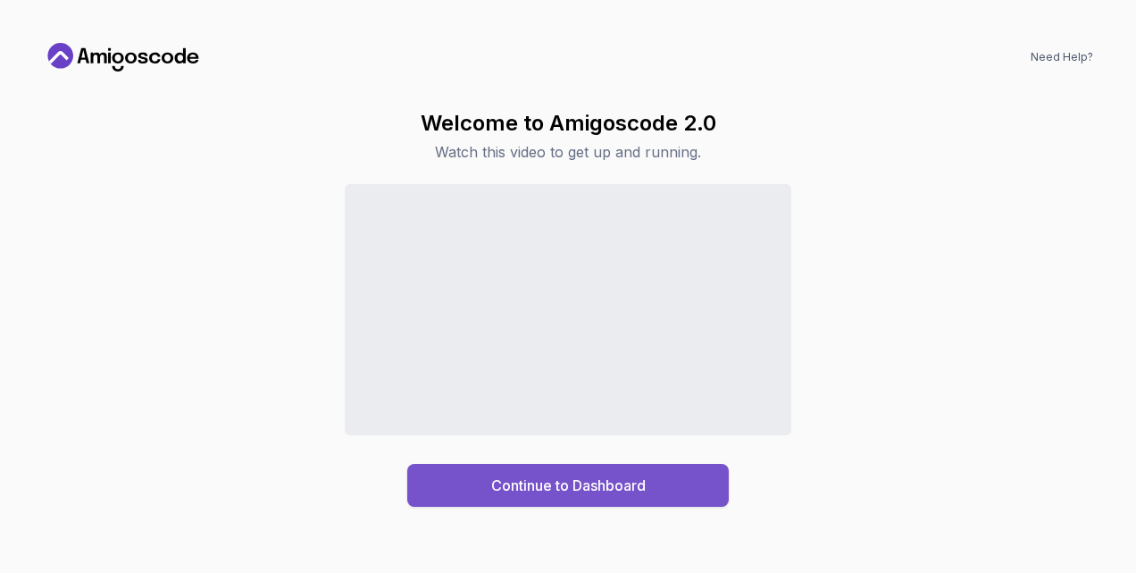
click at [655, 479] on button "Continue to Dashboard" at bounding box center [568, 485] width 322 height 43
